Goal: Task Accomplishment & Management: Use online tool/utility

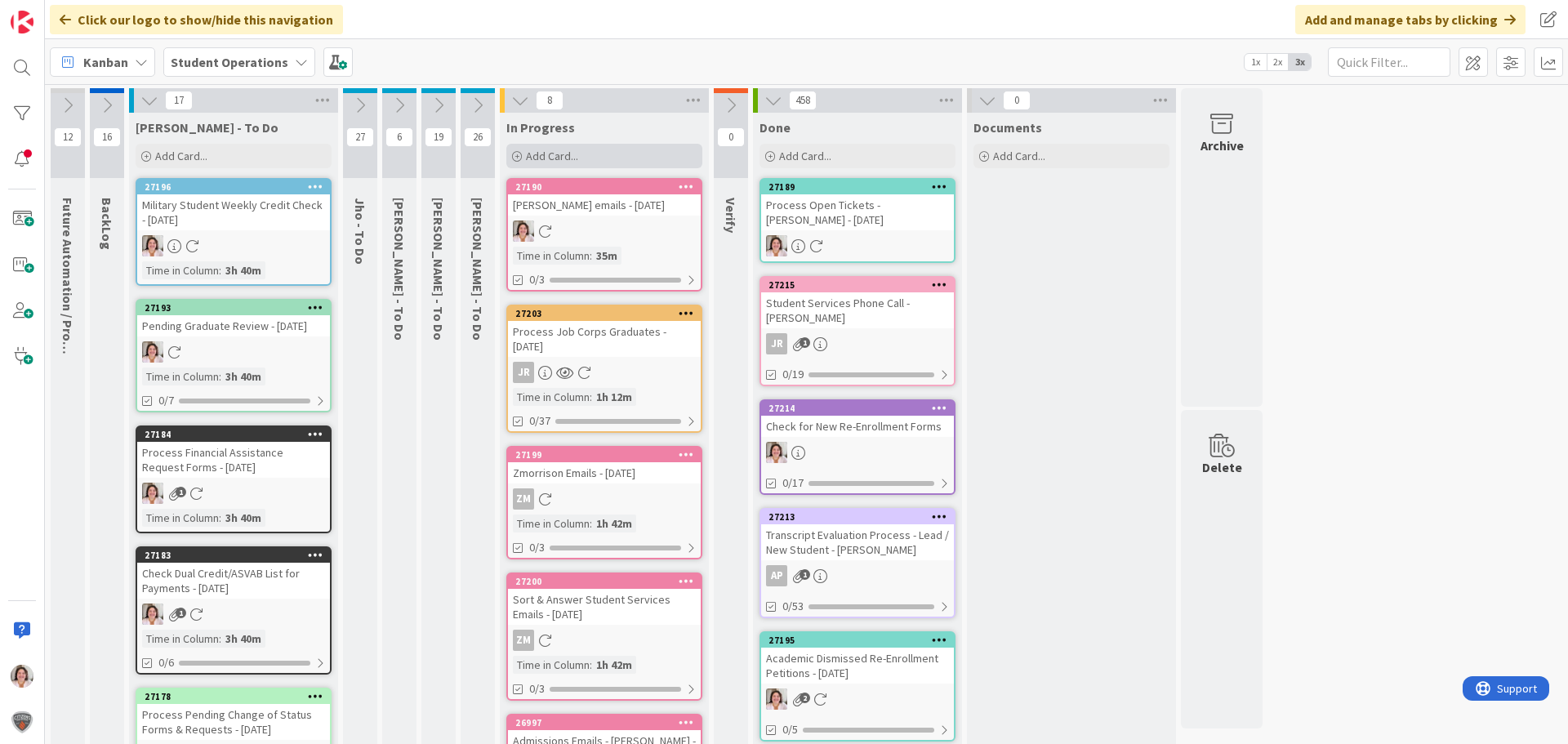
click at [584, 151] on div "Add Card..." at bounding box center [605, 156] width 196 height 25
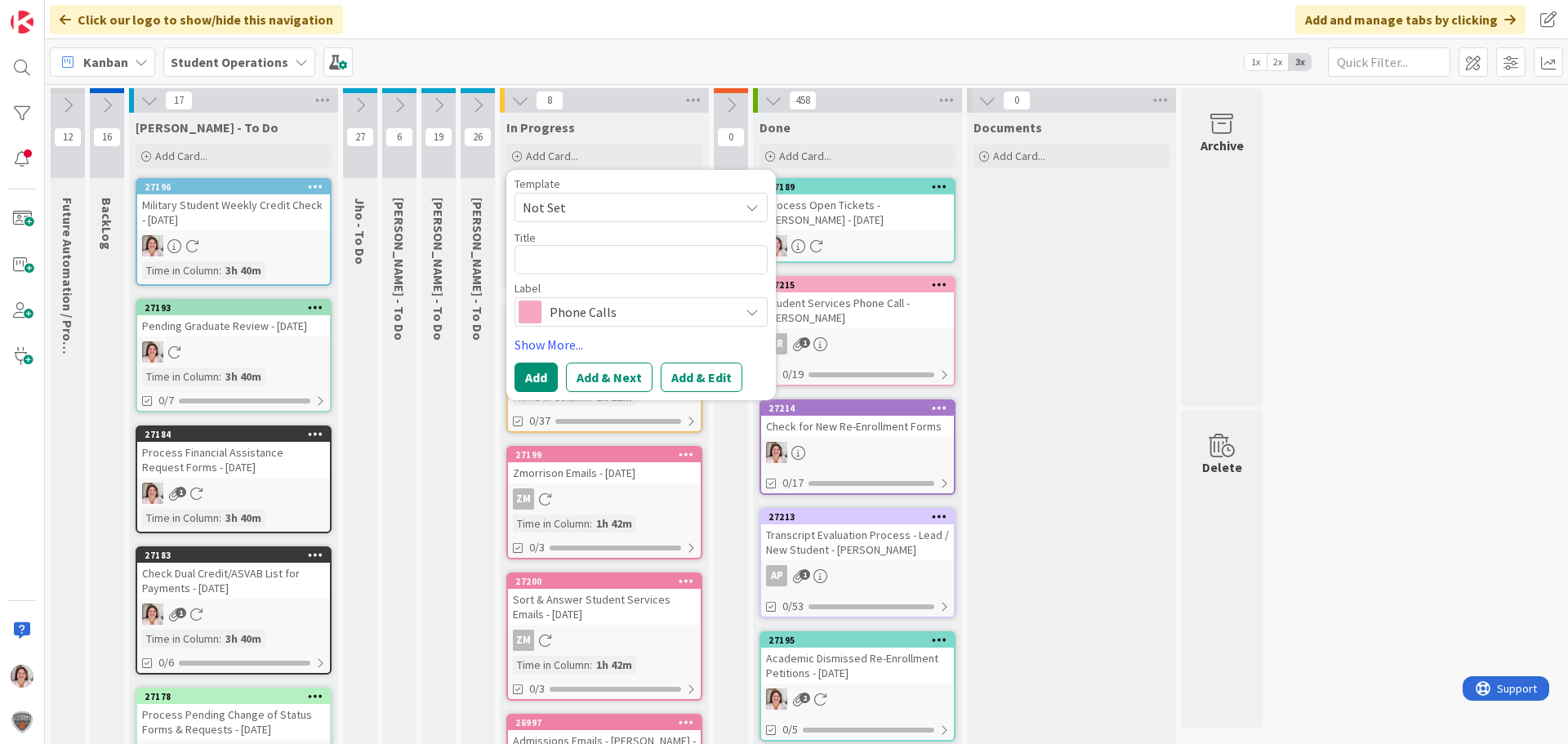
click at [600, 208] on span "Not Set" at bounding box center [625, 207] width 204 height 21
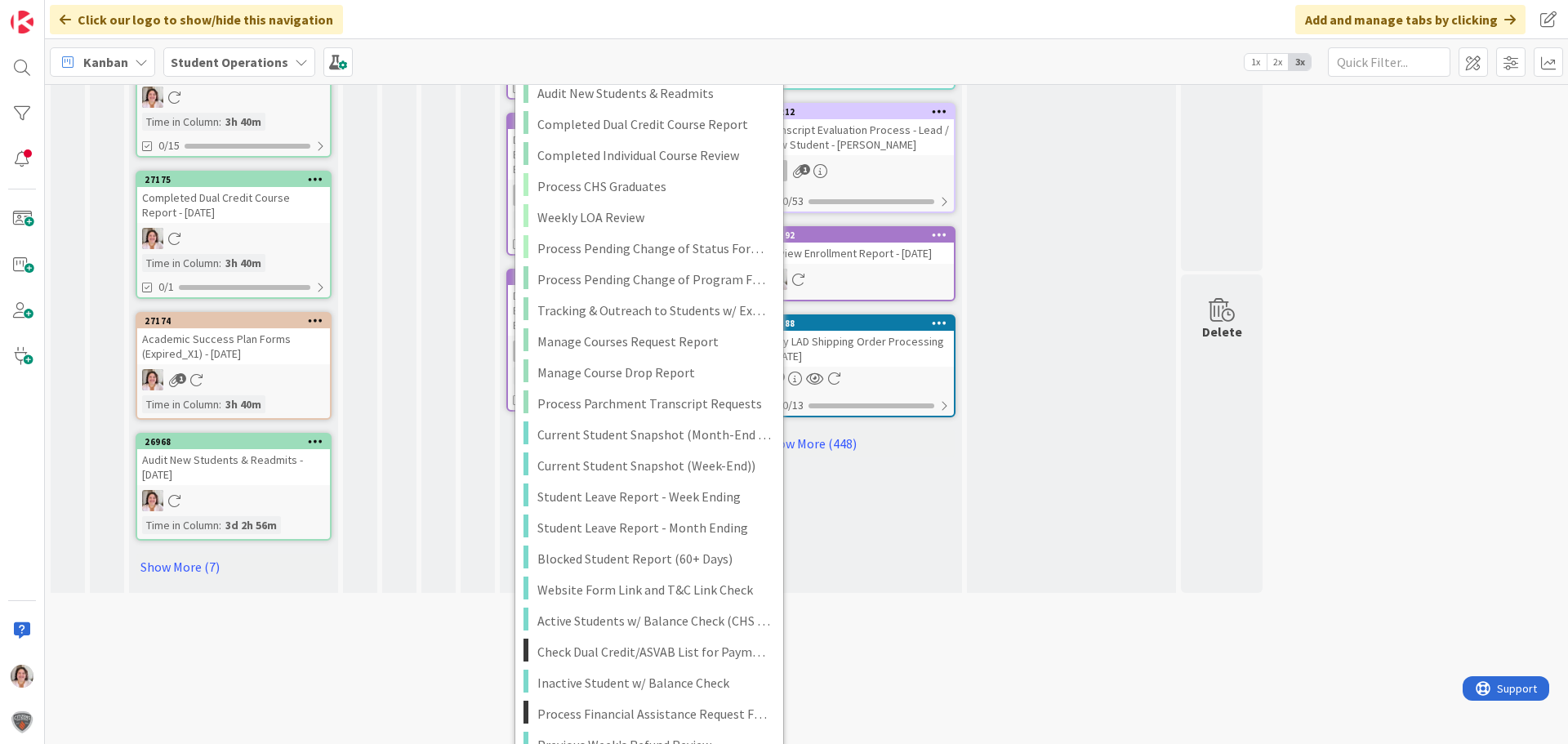
scroll to position [654, 0]
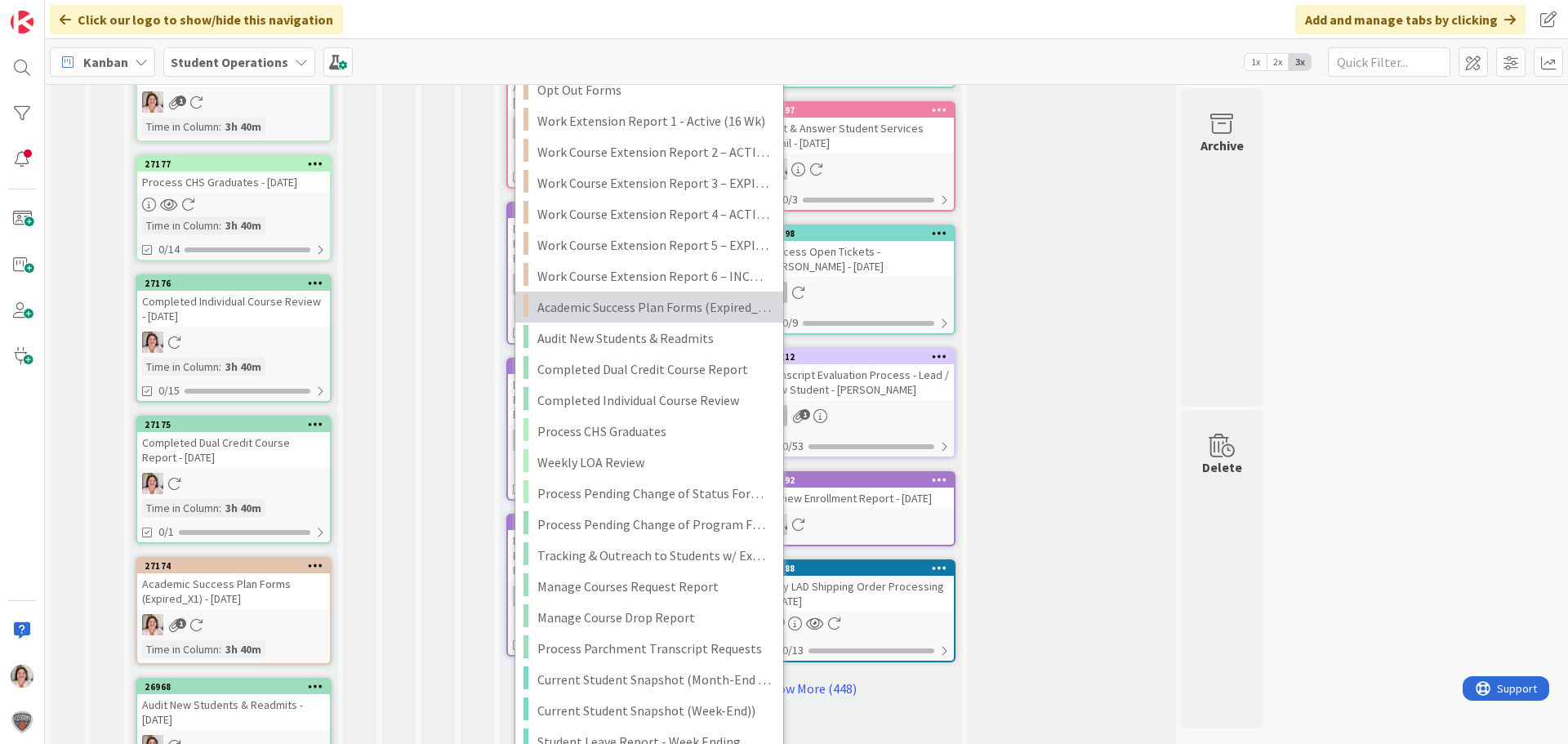
click at [639, 312] on span "Academic Success Plan Forms (Expired_X1)" at bounding box center [655, 307] width 234 height 21
type textarea "x"
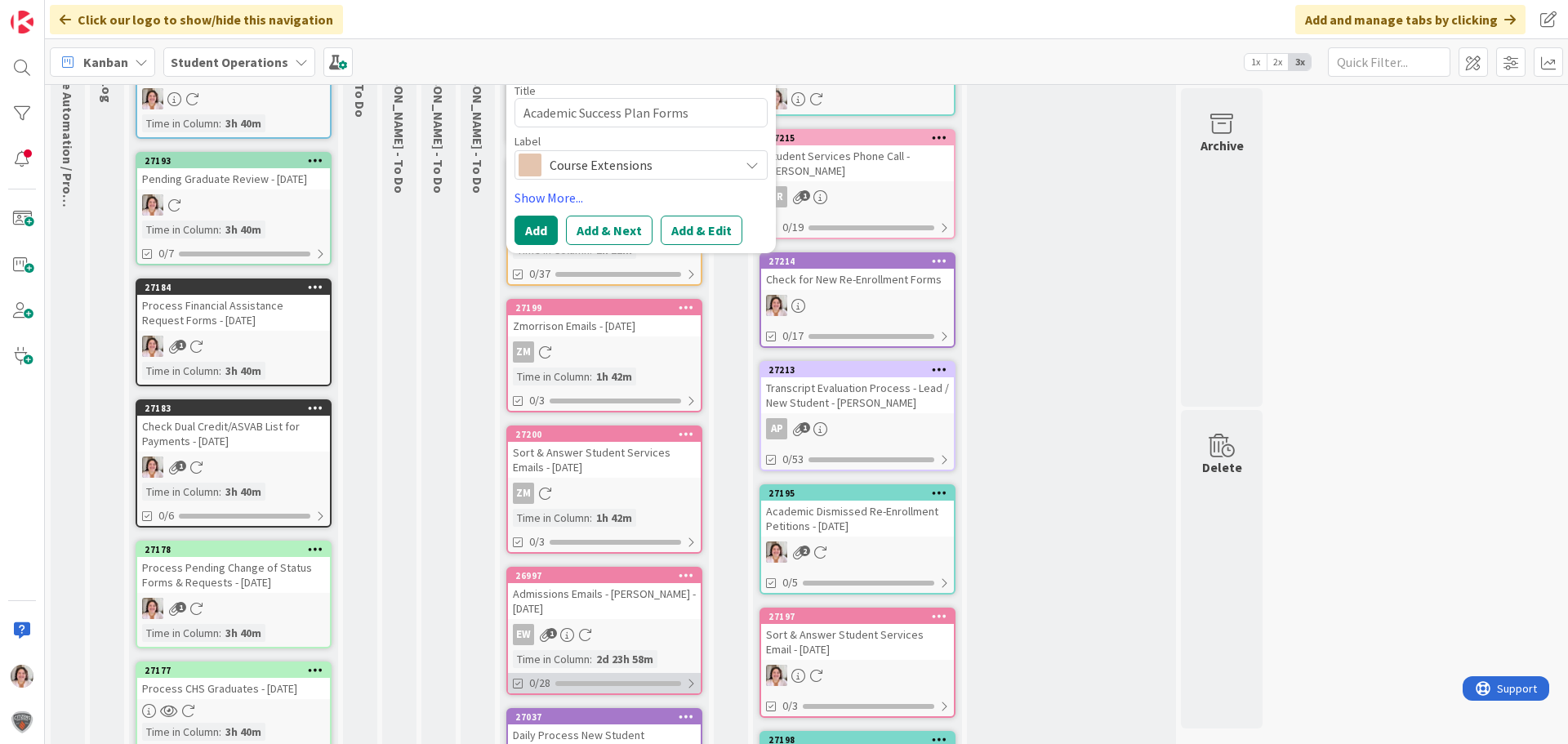
scroll to position [0, 0]
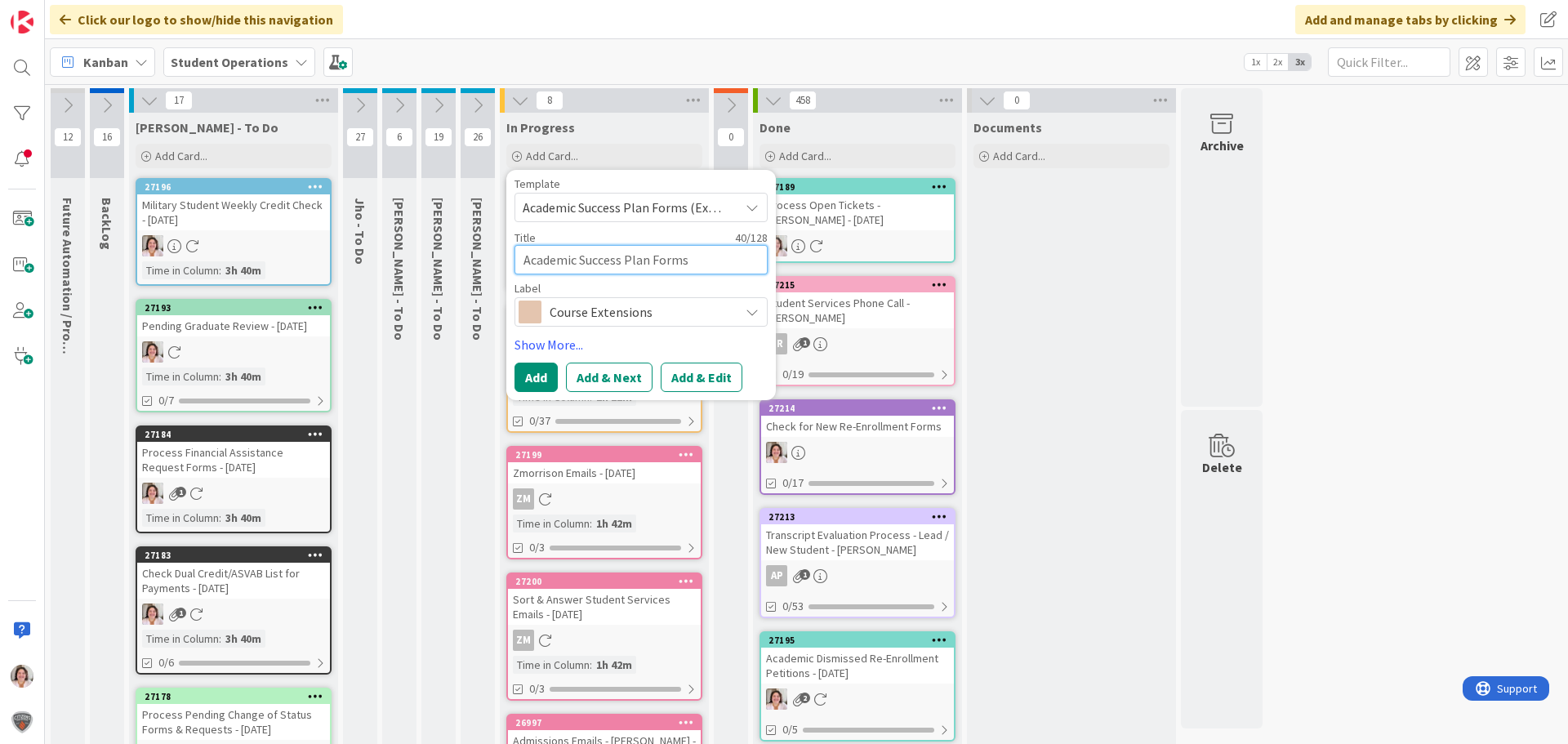
drag, startPoint x: 579, startPoint y: 261, endPoint x: 771, endPoint y: 266, distance: 192.1
click at [771, 266] on div "Template Academic Success Plan Forms (Expired_X1) Not Set Student Services Phon…" at bounding box center [642, 285] width 270 height 230
type textarea "Academic D"
type textarea "x"
type textarea "Academic Di"
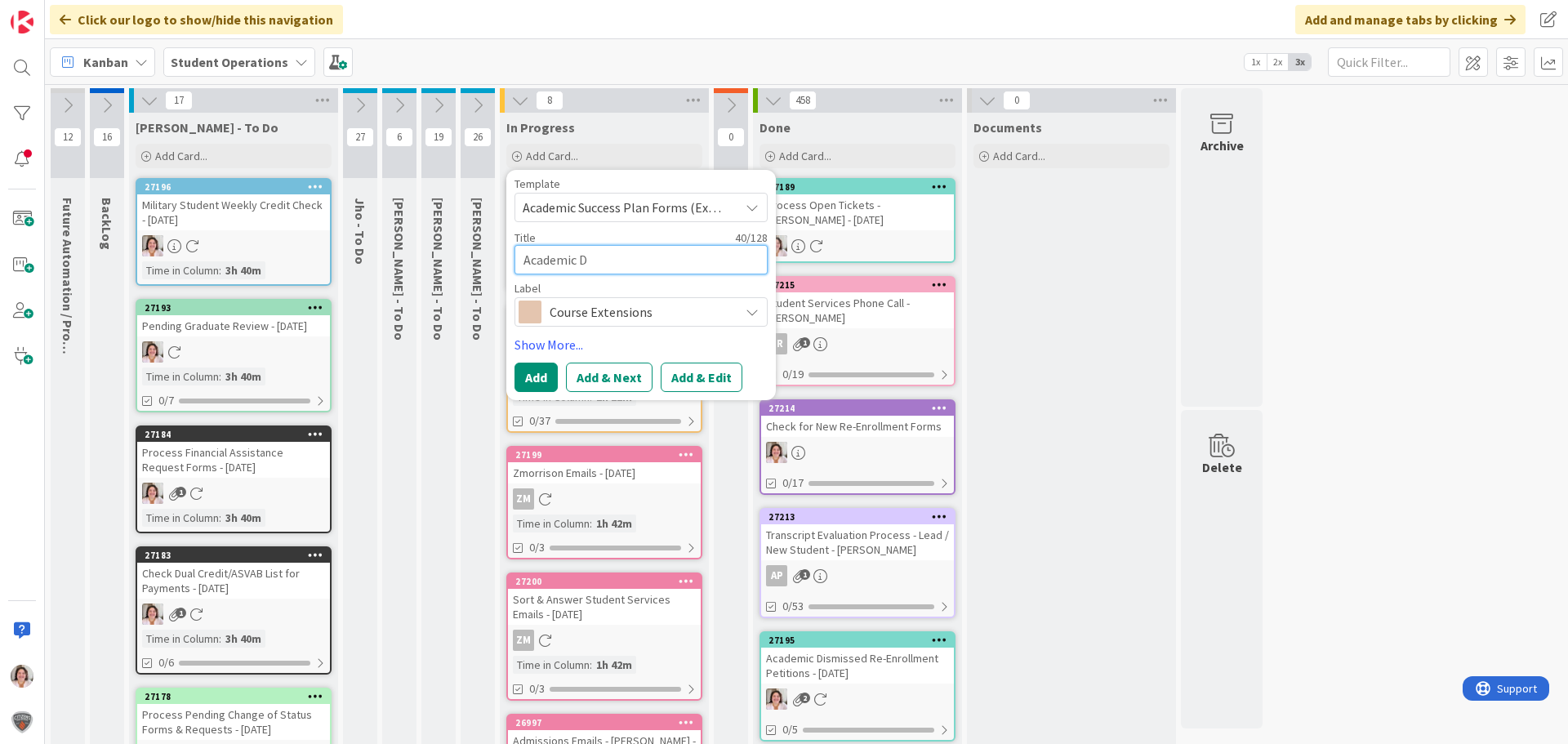
type textarea "x"
type textarea "Academic Dis"
type textarea "x"
type textarea "Academic Dism"
type textarea "x"
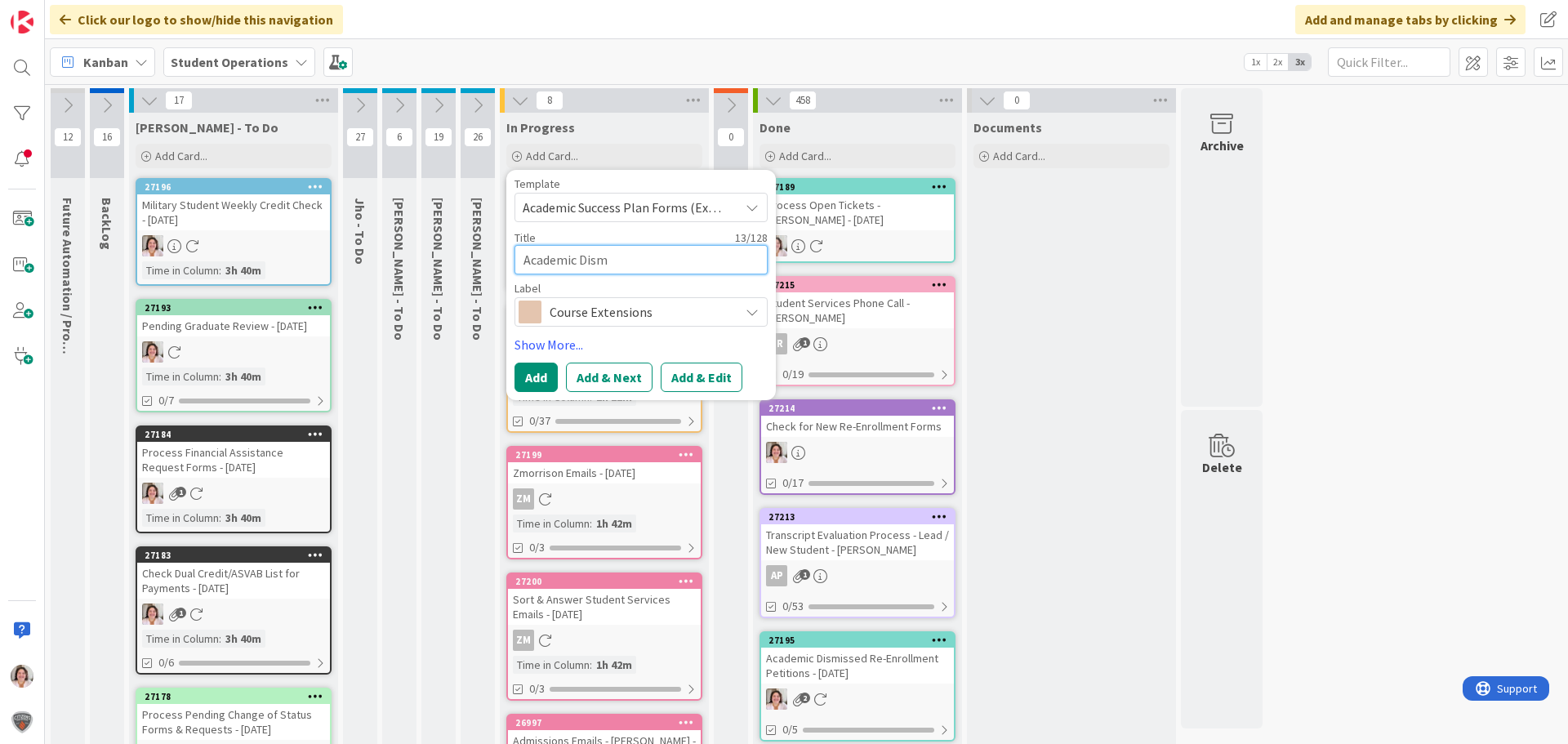
type textarea "Academic Dismi"
type textarea "x"
type textarea "Academic Dismis"
type textarea "x"
type textarea "Academic Dismiss"
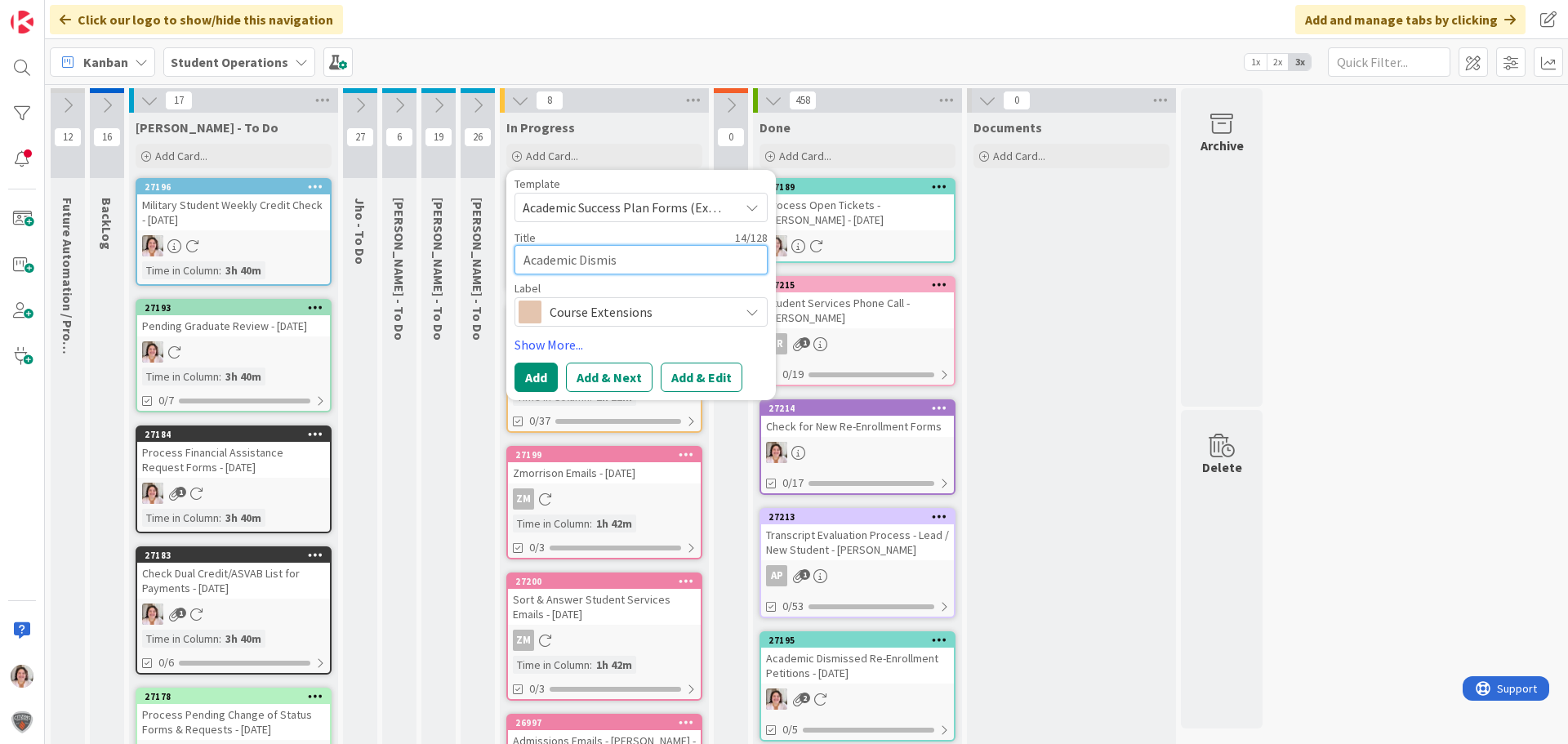
type textarea "x"
type textarea "Academic Dismissa"
type textarea "x"
type textarea "Academic Dismissal"
type textarea "x"
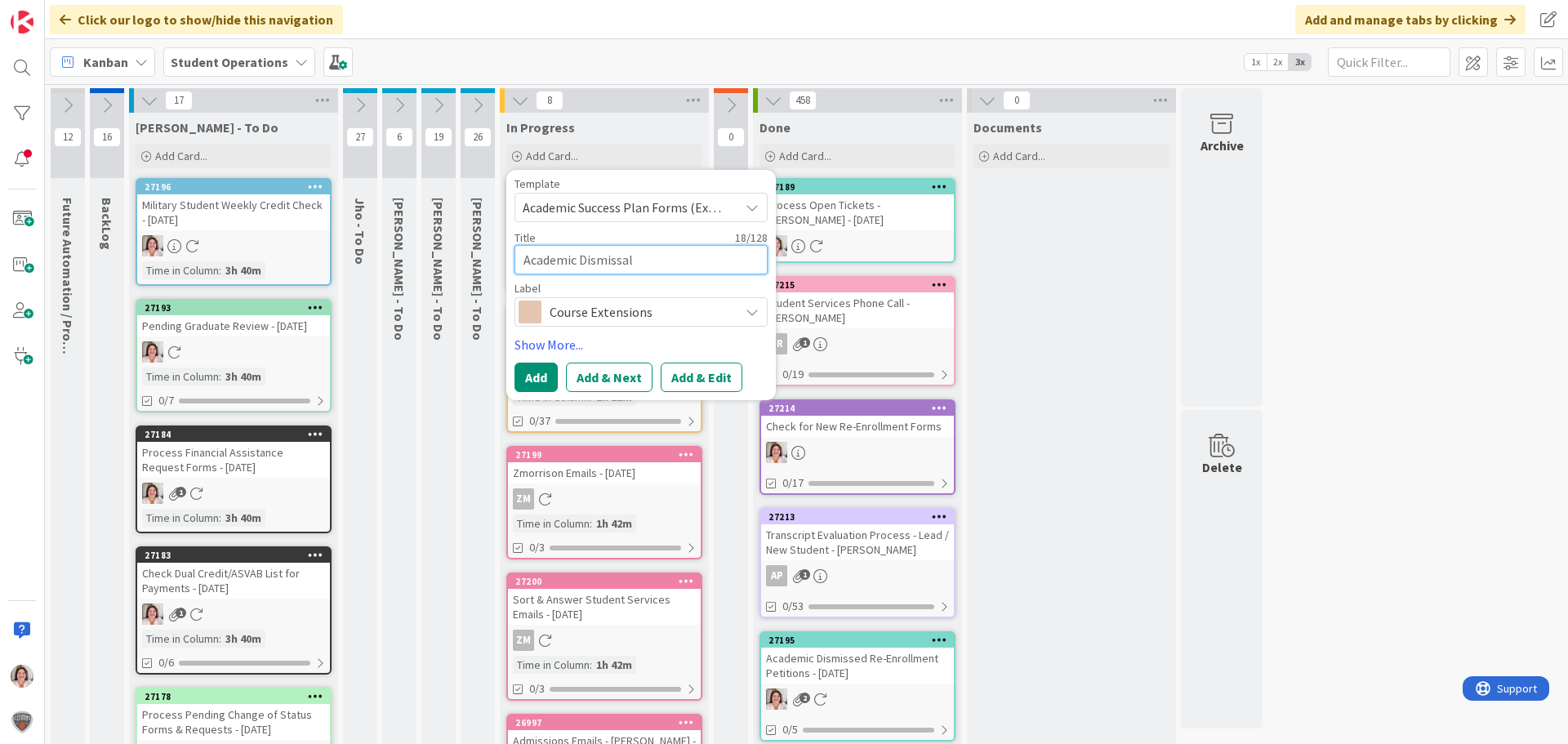
type textarea "Academic Dismissals"
type textarea "x"
type textarea "Academic Dismissals"
click at [521, 386] on button "Add" at bounding box center [536, 377] width 43 height 29
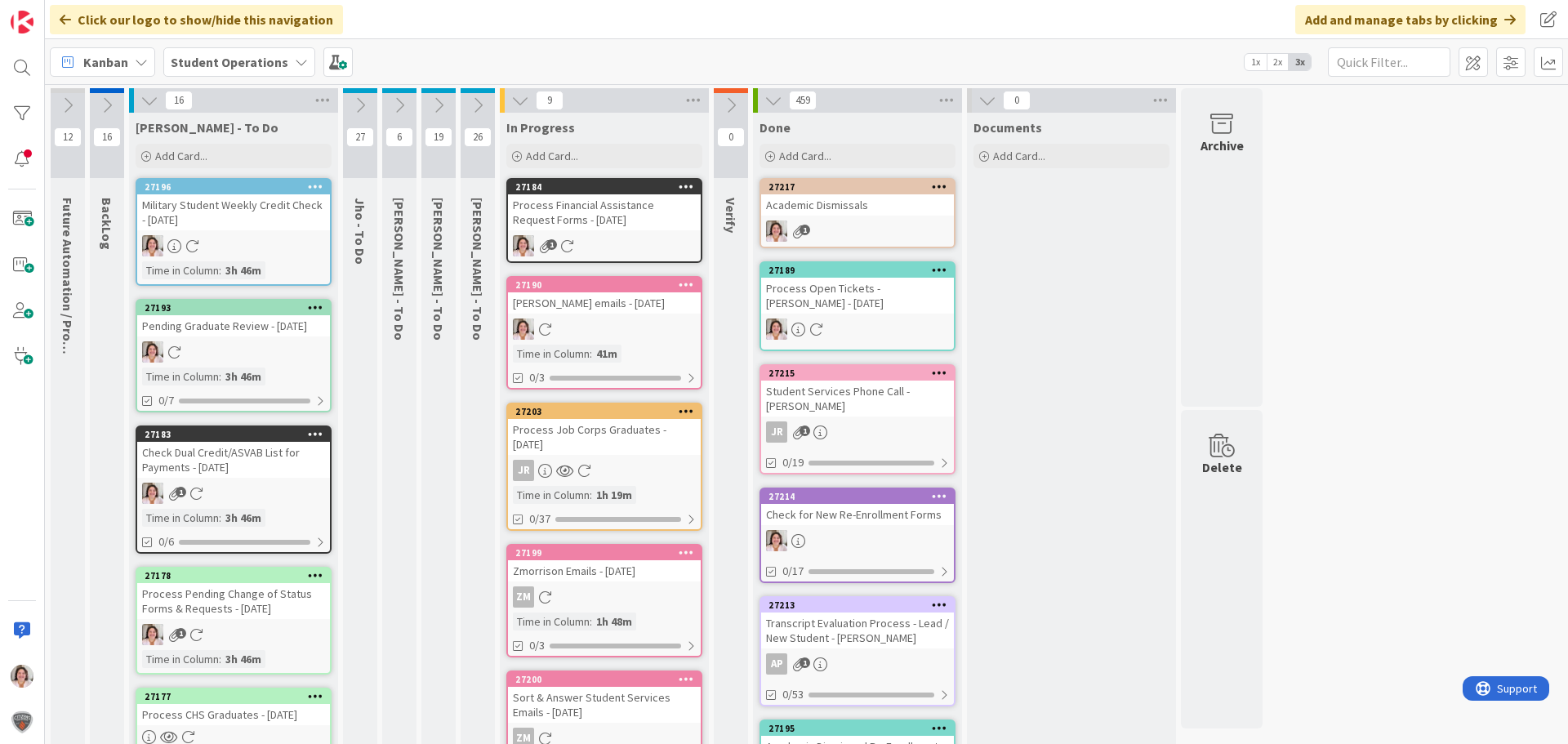
click at [616, 224] on div "Process Financial Assistance Request Forms - [DATE]" at bounding box center [604, 212] width 193 height 36
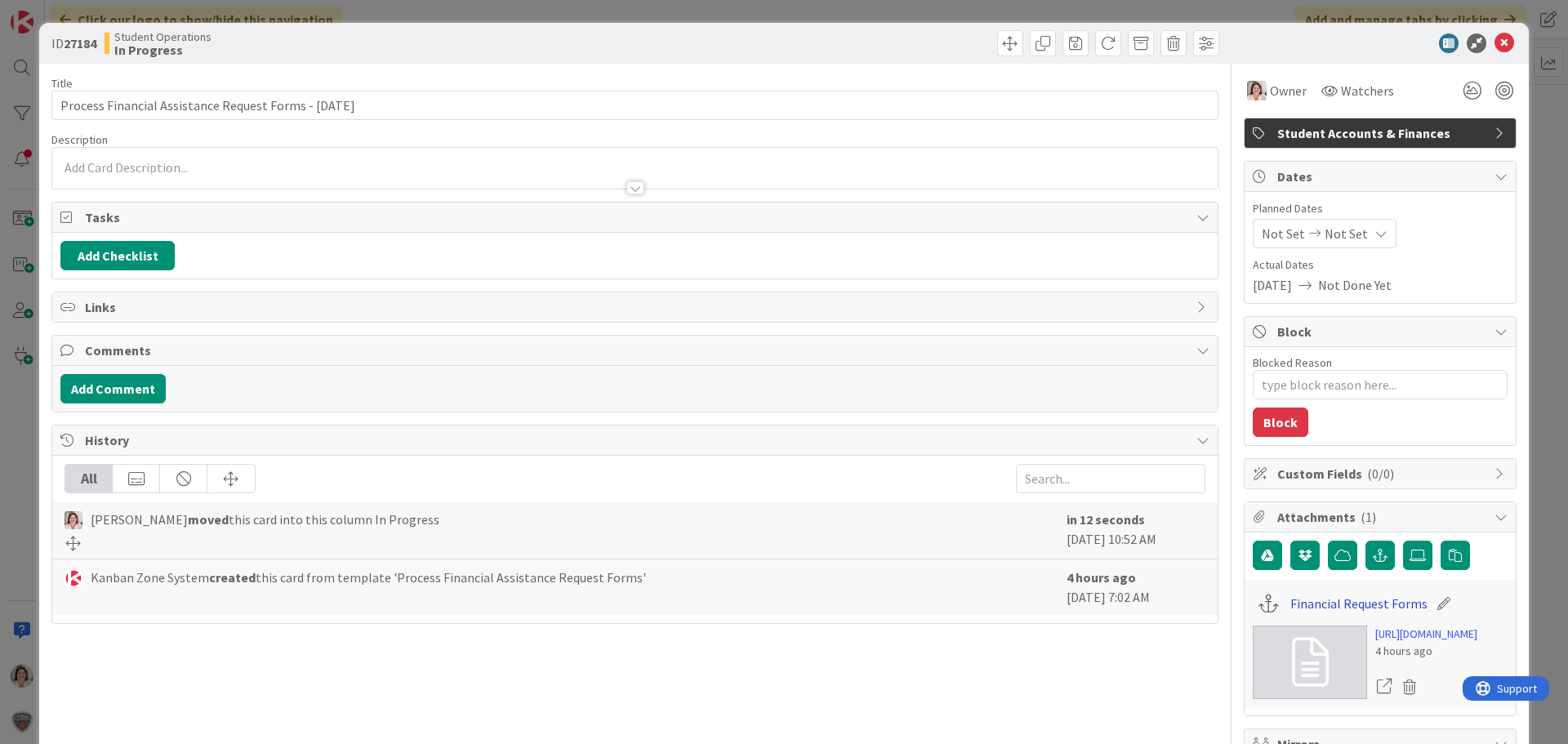
click at [1311, 602] on link "Financial Request Forms" at bounding box center [1358, 604] width 137 height 20
type textarea "x"
